Goal: Information Seeking & Learning: Learn about a topic

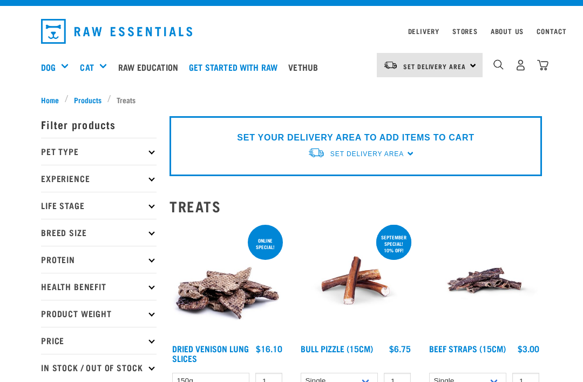
click at [403, 145] on div "Set Delivery Area" at bounding box center [366, 154] width 73 height 19
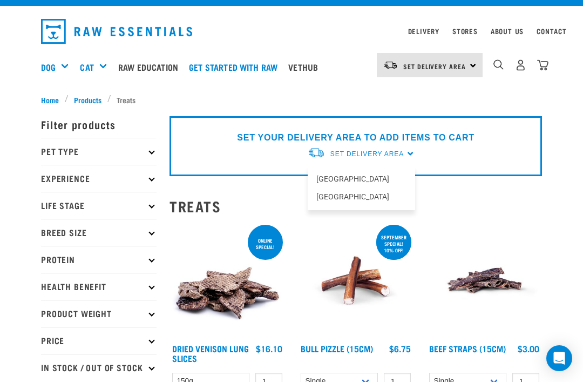
click at [349, 199] on link "[GEOGRAPHIC_DATA]" at bounding box center [361, 197] width 107 height 18
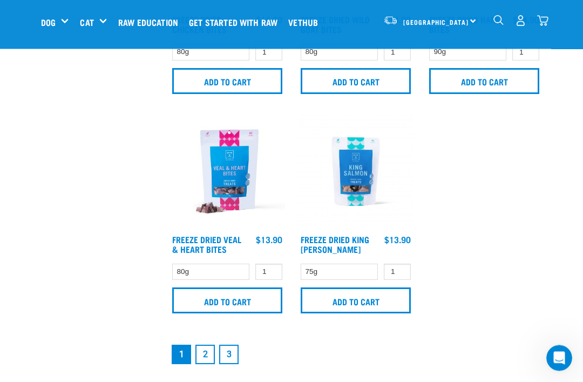
scroll to position [2168, 0]
click at [212, 355] on link "2" at bounding box center [204, 353] width 19 height 19
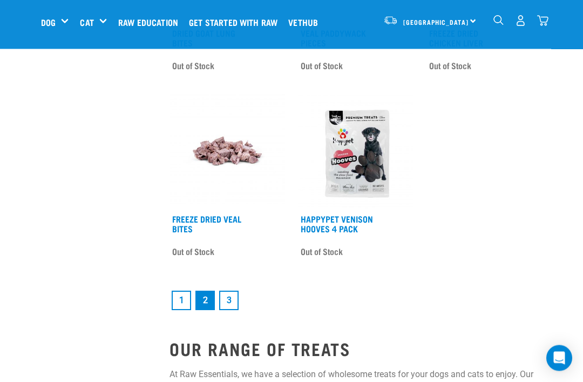
scroll to position [2171, 0]
click at [234, 310] on link "3" at bounding box center [228, 299] width 19 height 19
